Goal: Transaction & Acquisition: Purchase product/service

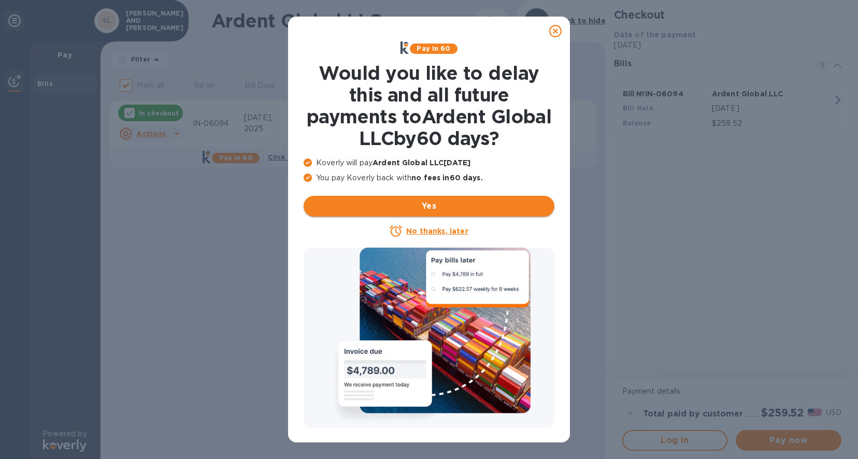
click at [420, 206] on span "Yes" at bounding box center [429, 206] width 234 height 12
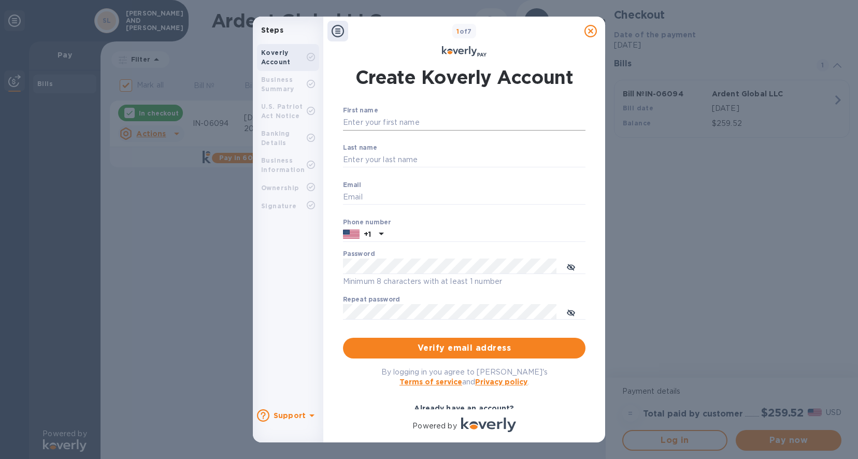
click at [372, 125] on input "First name" at bounding box center [464, 123] width 243 height 16
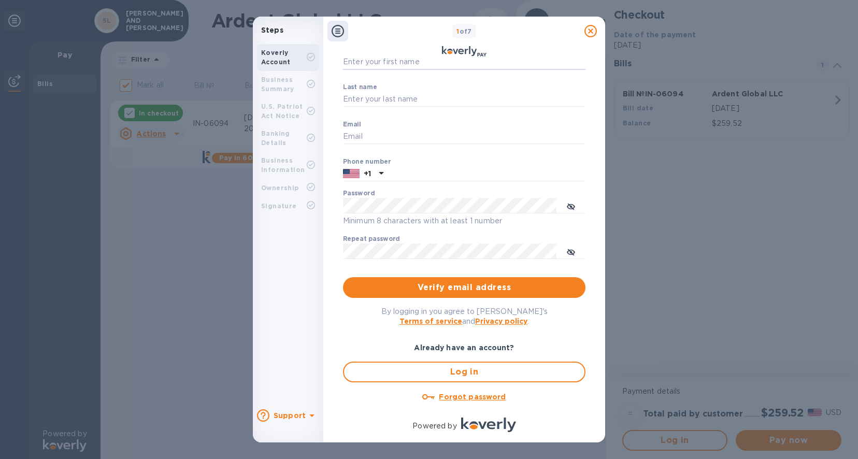
scroll to position [69, 0]
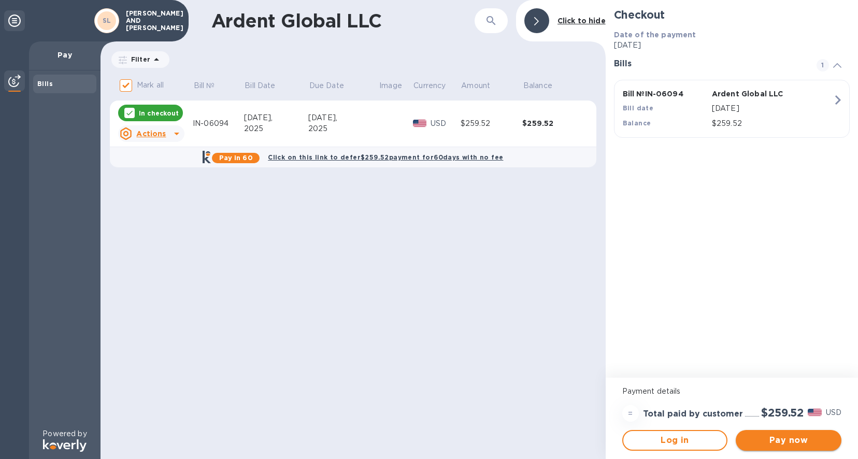
click at [780, 440] on span "Pay now" at bounding box center [788, 440] width 89 height 12
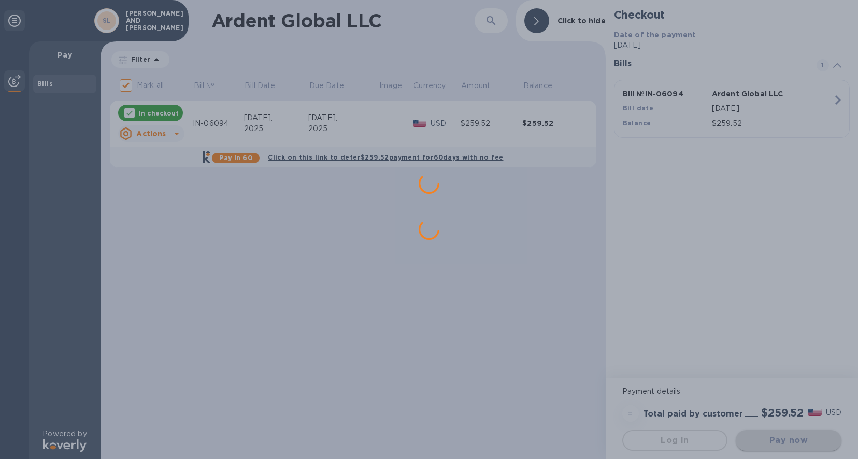
scroll to position [0, 0]
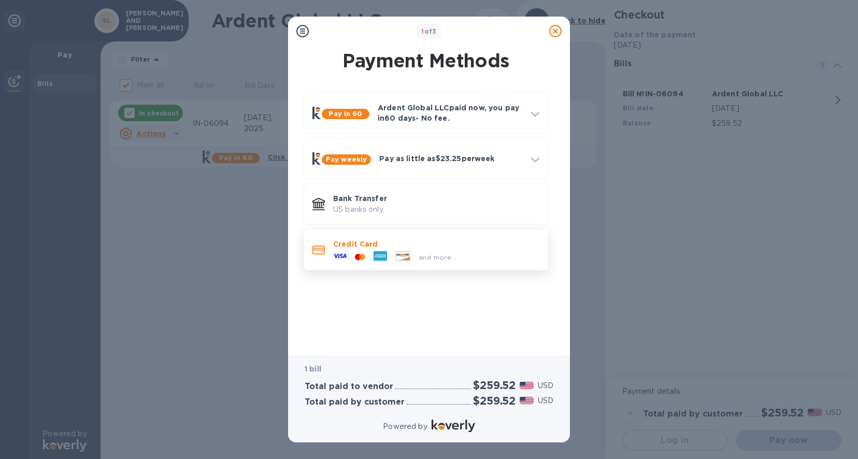
click at [400, 247] on p "Credit Card" at bounding box center [436, 244] width 206 height 10
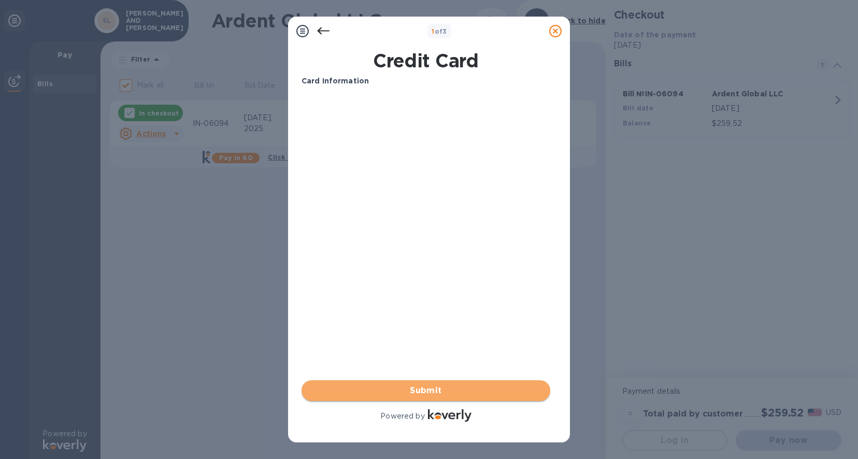
click at [421, 391] on span "Submit" at bounding box center [426, 391] width 232 height 12
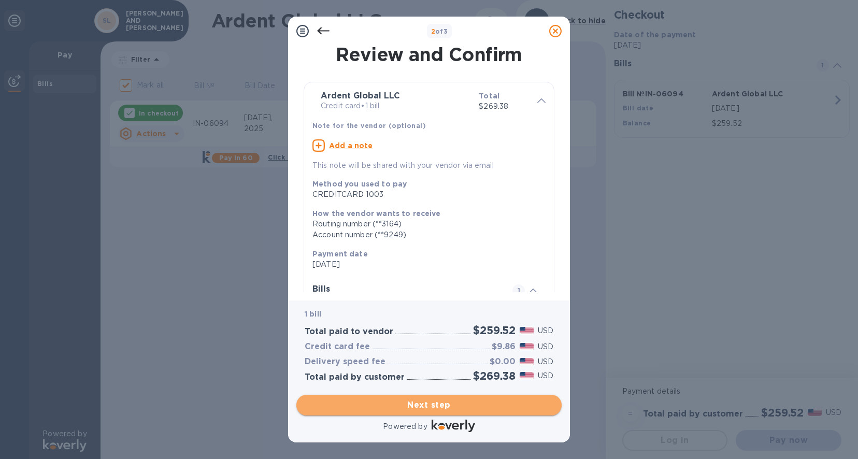
click at [436, 407] on span "Next step" at bounding box center [429, 405] width 249 height 12
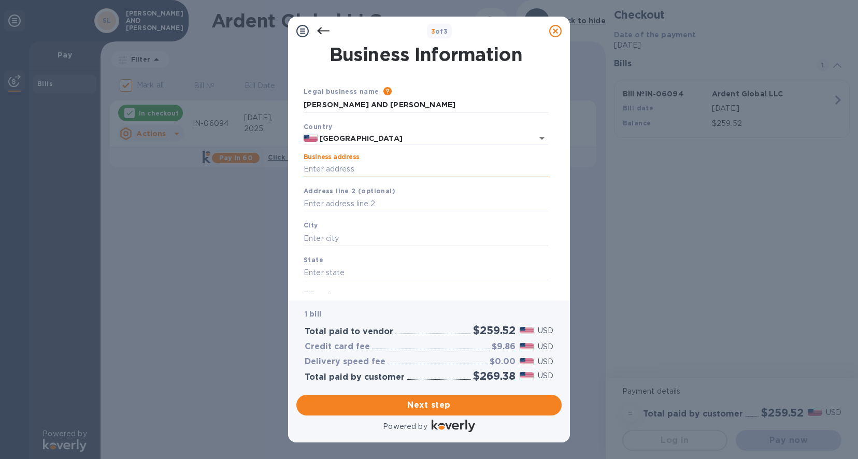
click at [331, 171] on input "Business address" at bounding box center [426, 170] width 245 height 16
click at [376, 107] on input "[PERSON_NAME] AND [PERSON_NAME]" at bounding box center [426, 105] width 245 height 16
type input "[PERSON_NAME] AND [PERSON_NAME] INC"
click at [343, 170] on input "Business address" at bounding box center [426, 170] width 245 height 16
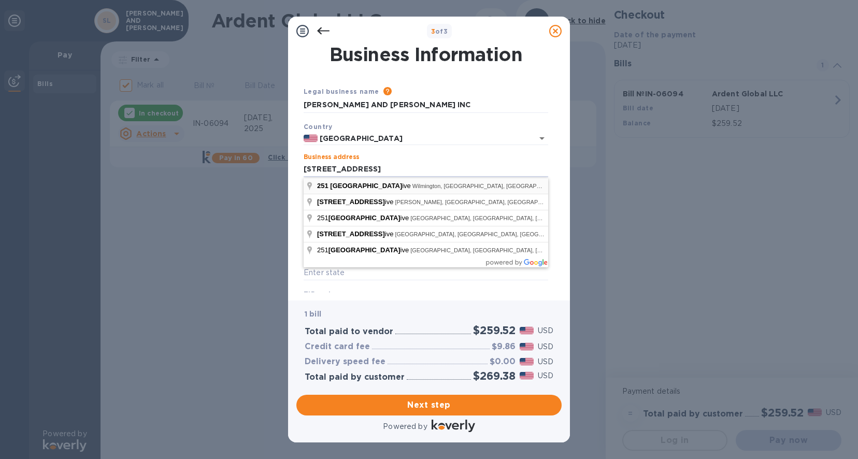
type input "[STREET_ADDRESS]"
type input "Wilmington"
type input "DE"
type input "19808"
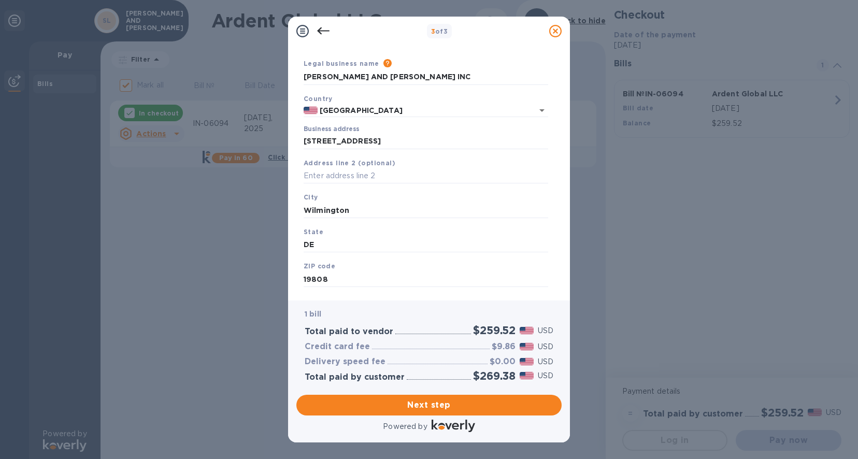
scroll to position [49, 0]
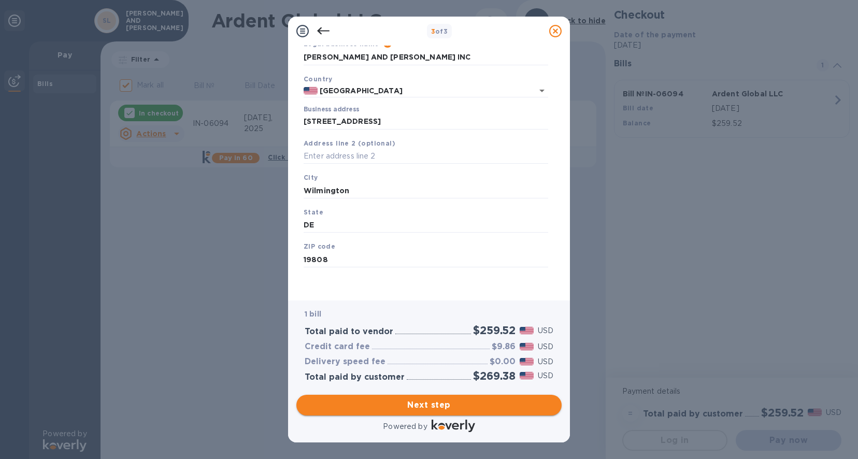
click at [416, 411] on button "Next step" at bounding box center [428, 405] width 265 height 21
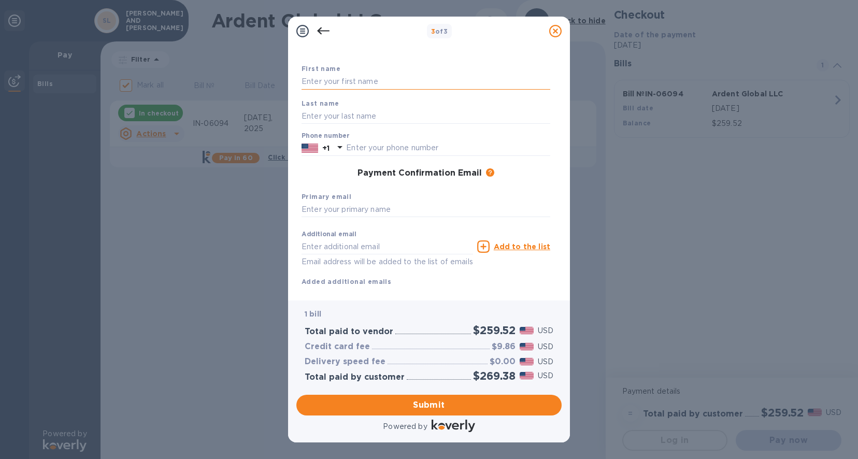
click at [338, 81] on input "text" at bounding box center [426, 82] width 249 height 16
type input "[PERSON_NAME]"
click at [385, 151] on input "text" at bounding box center [448, 148] width 204 height 16
paste input "9173855956"
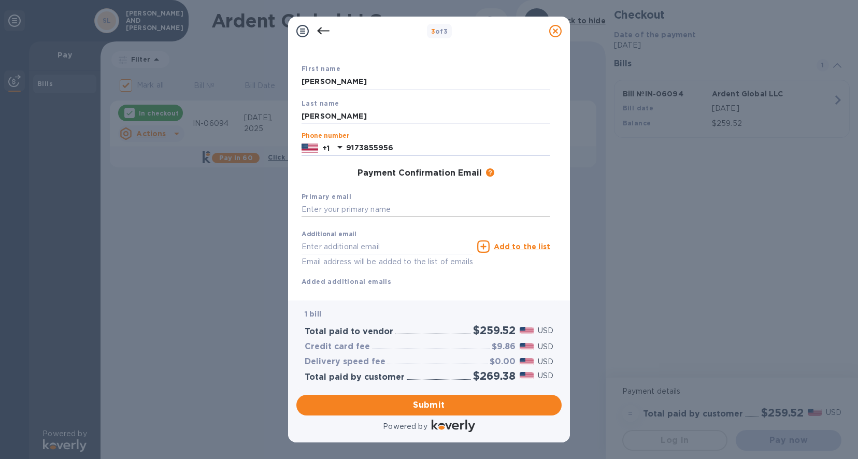
type input "9173855956"
click at [359, 207] on input "text" at bounding box center [426, 210] width 249 height 16
type input ";"
paste input "[PERSON_NAME][EMAIL_ADDRESS][DOMAIN_NAME]"
type input "[PERSON_NAME][EMAIL_ADDRESS][DOMAIN_NAME]"
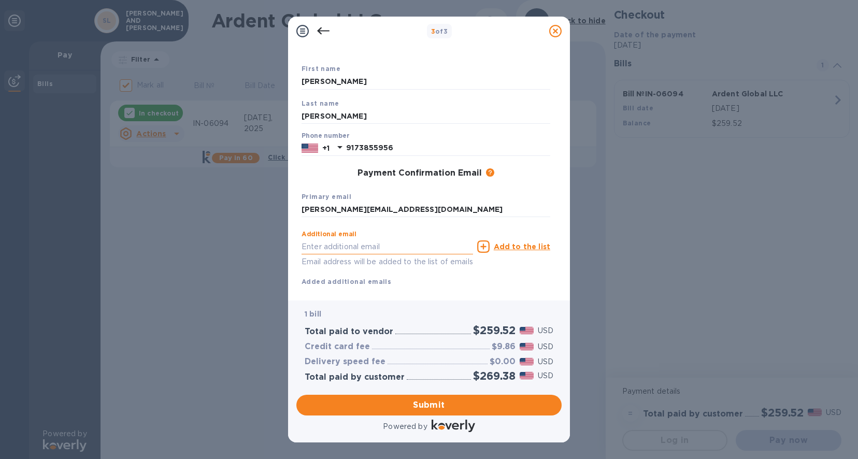
click at [339, 250] on input "text" at bounding box center [388, 247] width 172 height 16
type input ";"
paste input "[PERSON_NAME][EMAIL_ADDRESS][DOMAIN_NAME]"
type input "[PERSON_NAME][EMAIL_ADDRESS][DOMAIN_NAME]"
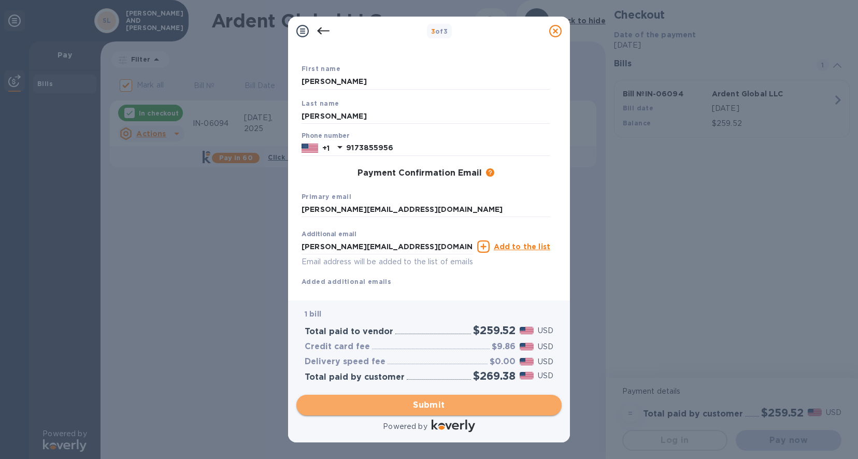
click at [447, 406] on span "Submit" at bounding box center [429, 405] width 249 height 12
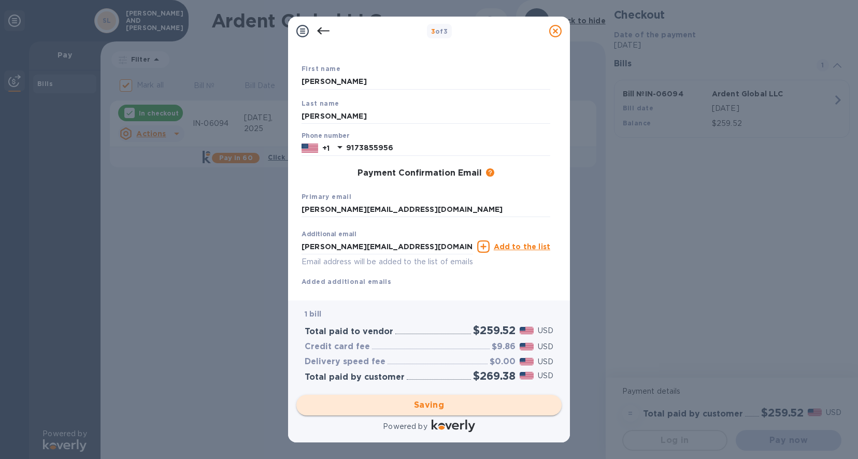
checkbox input "false"
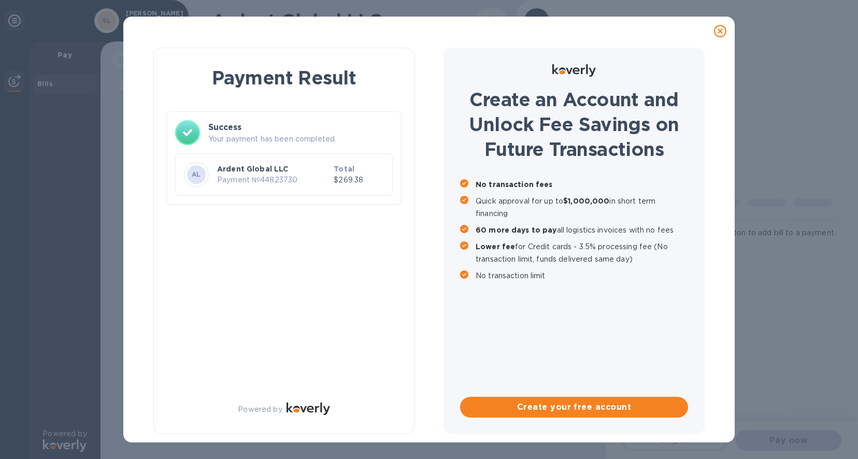
scroll to position [0, 0]
